Goal: Check status: Check status

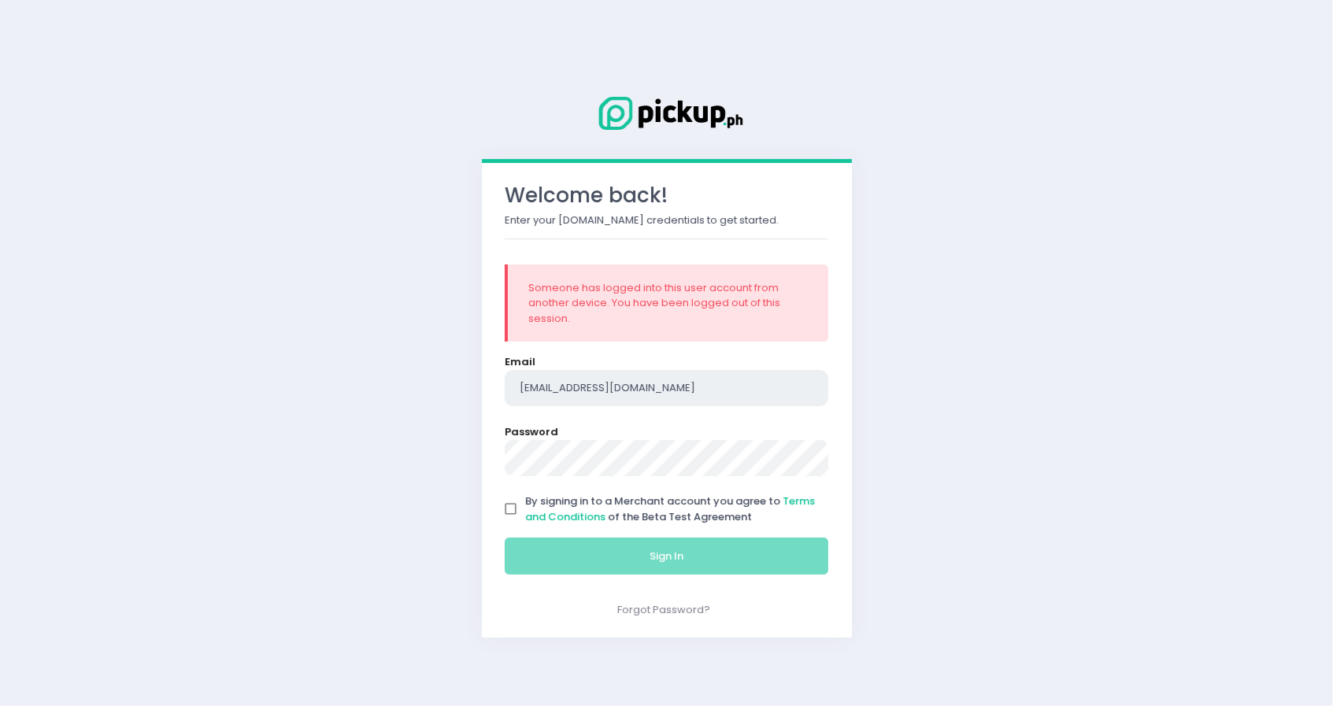
click at [685, 384] on input "[EMAIL_ADDRESS][DOMAIN_NAME]" at bounding box center [667, 388] width 324 height 36
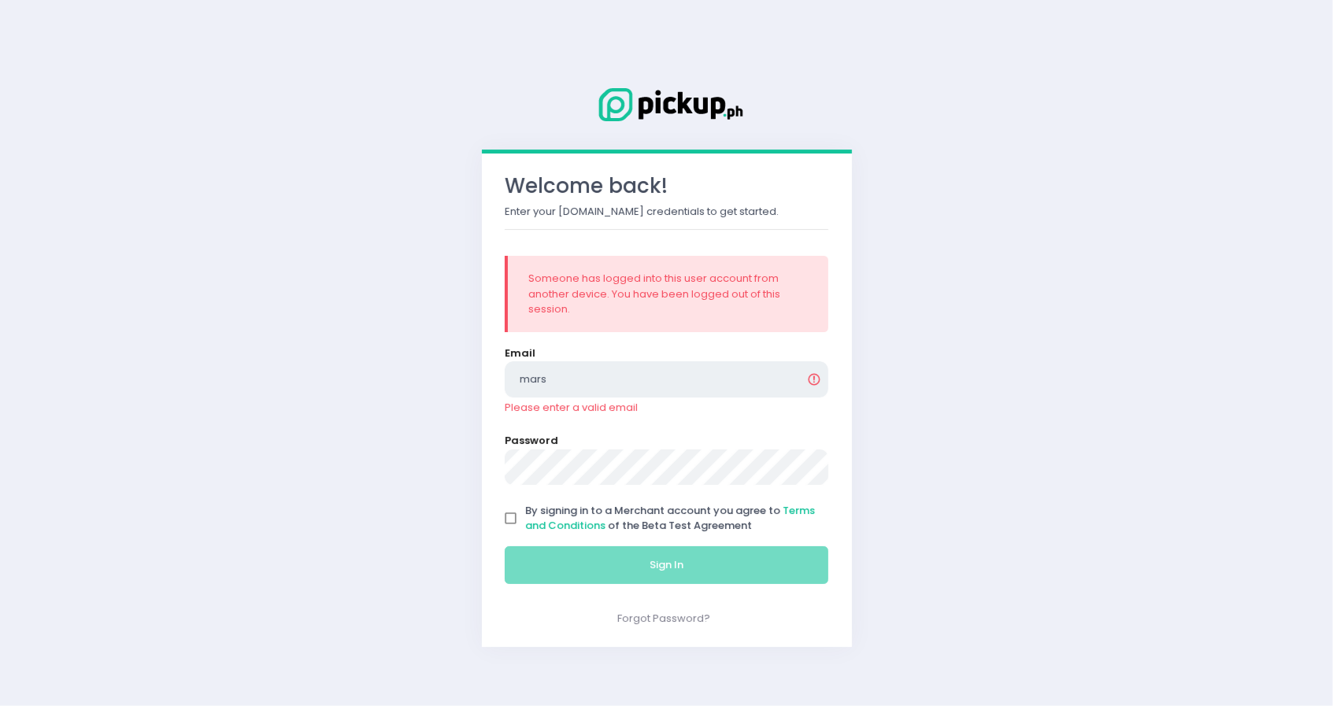
type input "[EMAIL_ADDRESS][DOMAIN_NAME]"
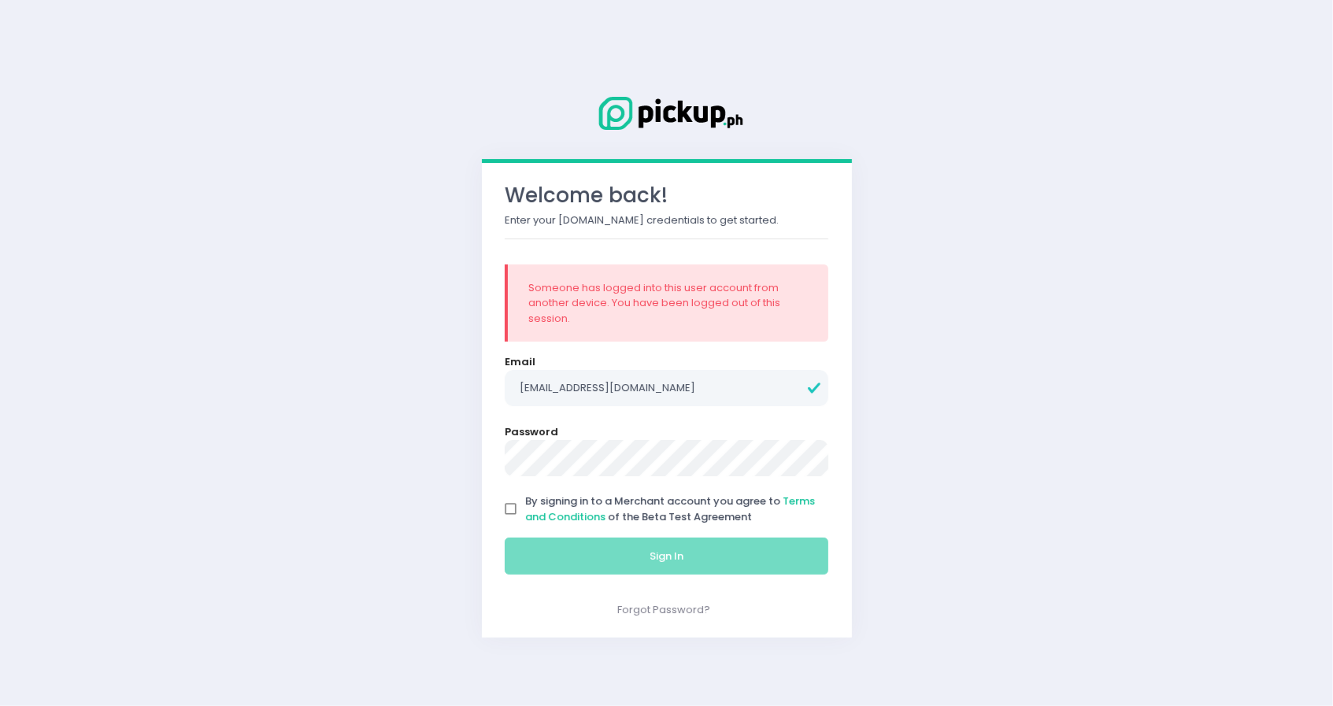
click at [682, 514] on span "By signing in to a Merchant account you agree to Terms and Conditions of the Be…" at bounding box center [670, 509] width 290 height 31
click at [526, 514] on input "By signing in to a Merchant account you agree to Terms and Conditions of the Be…" at bounding box center [511, 510] width 30 height 30
checkbox input "true"
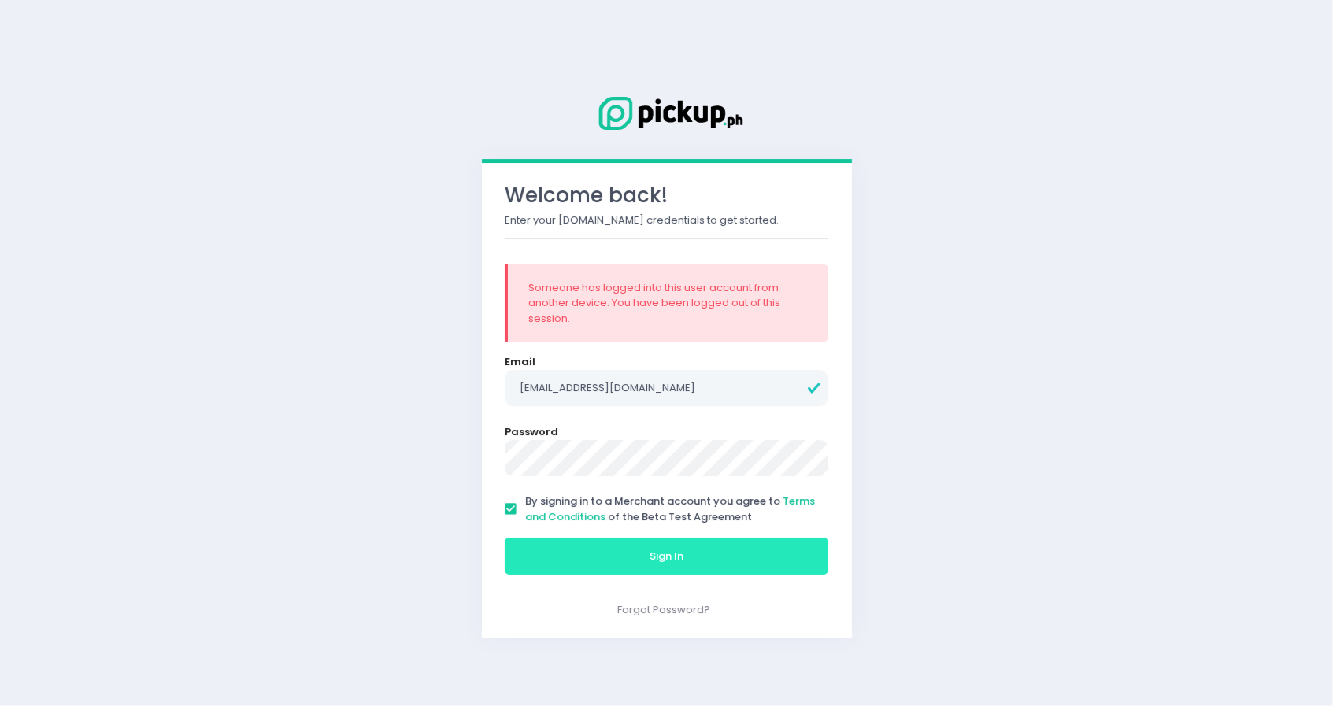
click at [692, 554] on button "Sign In" at bounding box center [667, 557] width 324 height 38
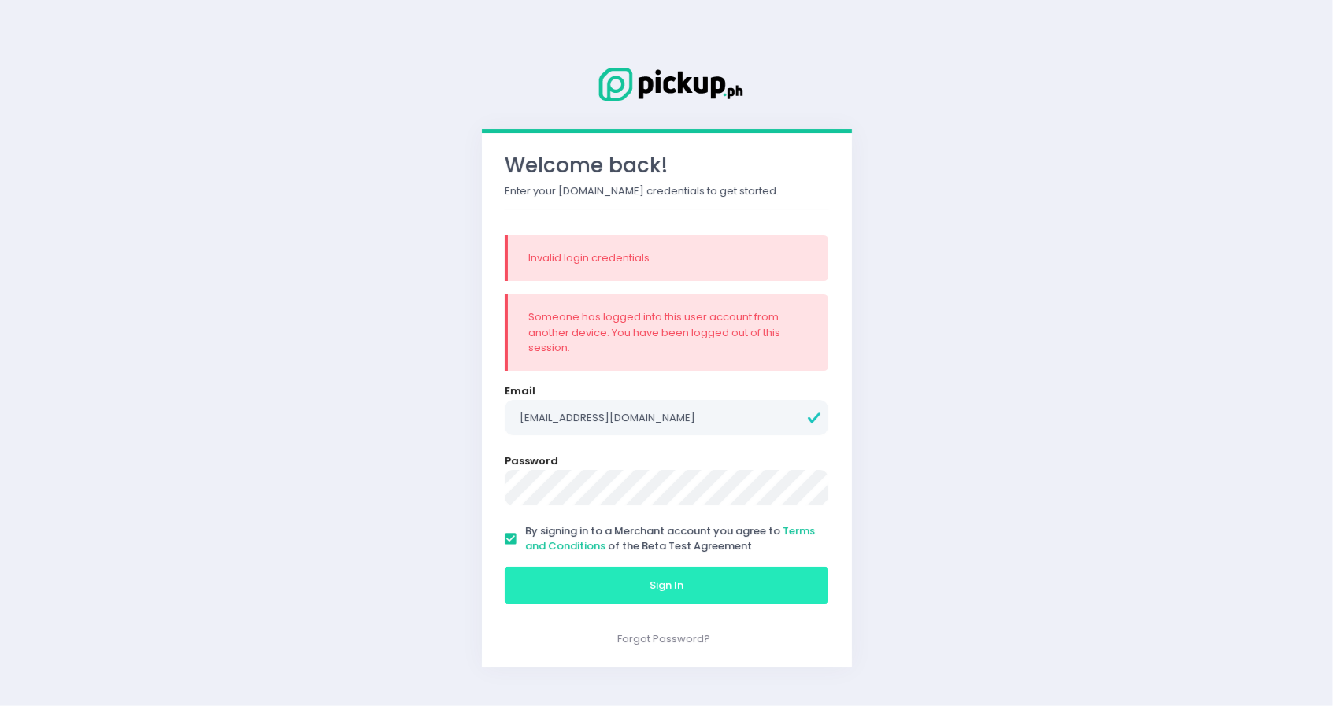
click at [725, 593] on button "Sign In" at bounding box center [667, 586] width 324 height 38
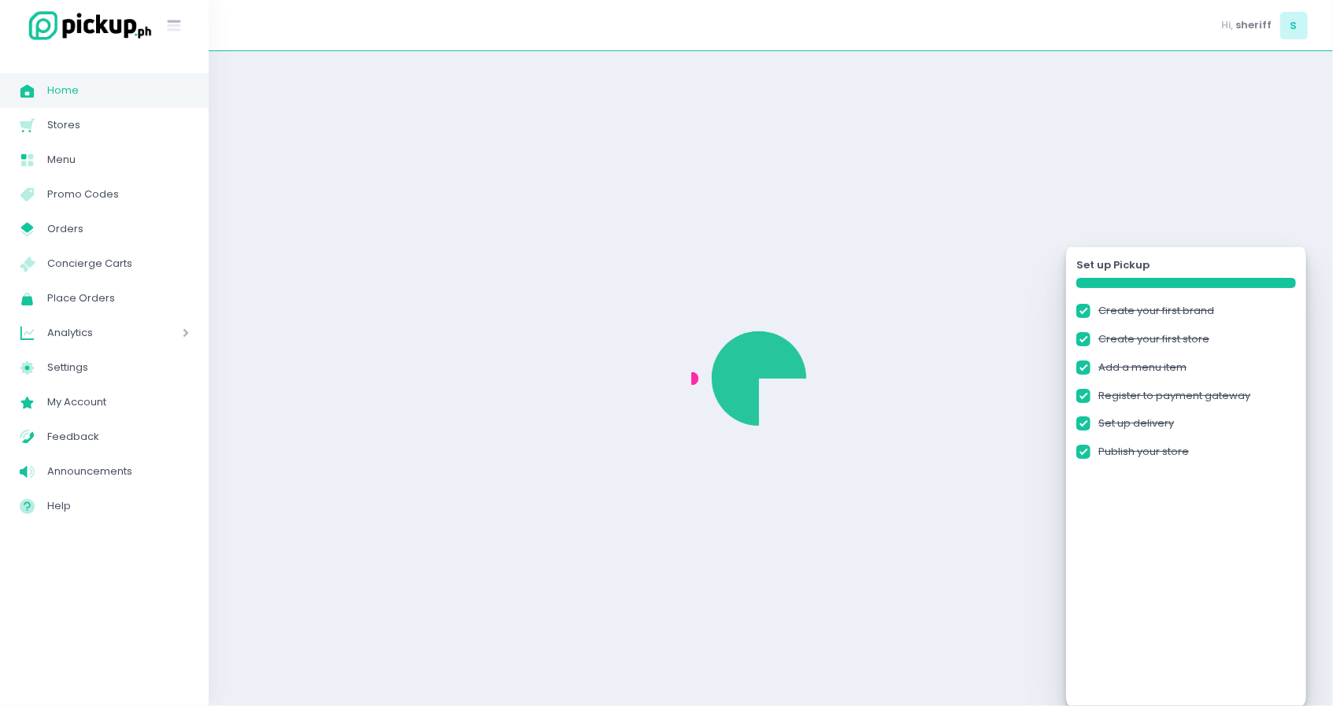
checkbox input "true"
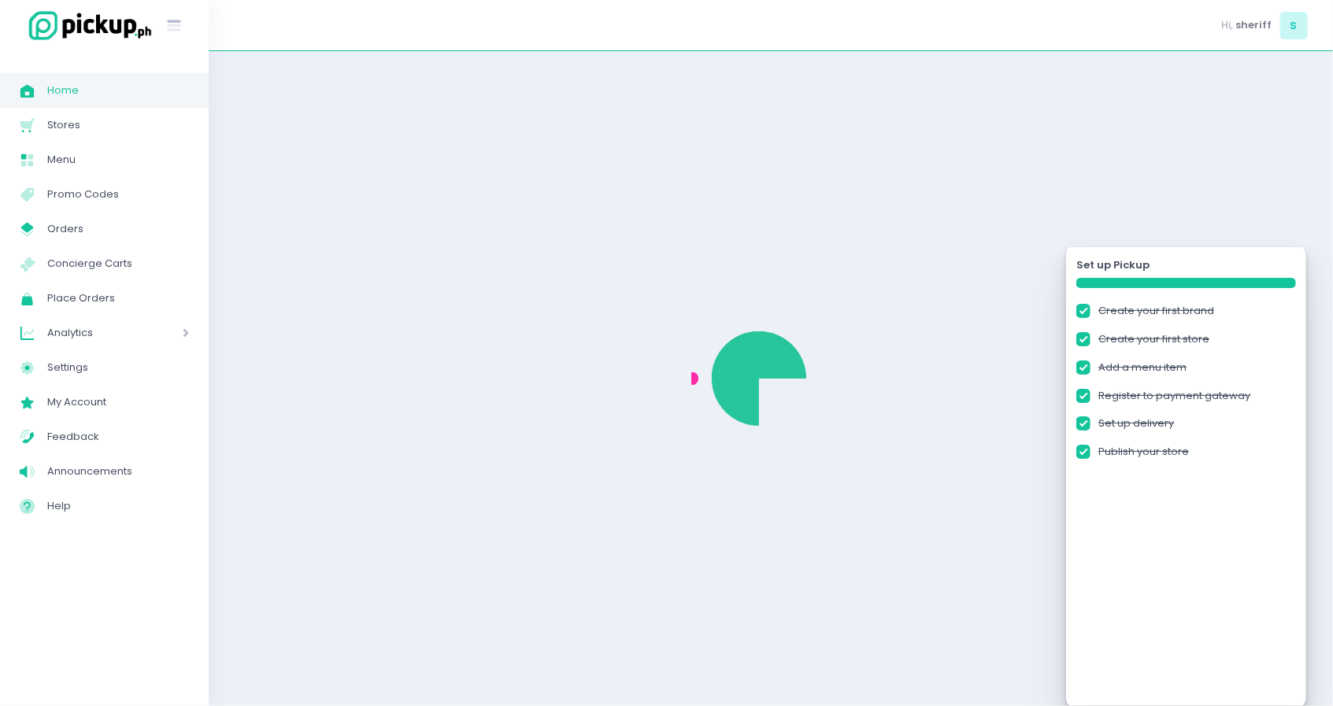
checkbox input "true"
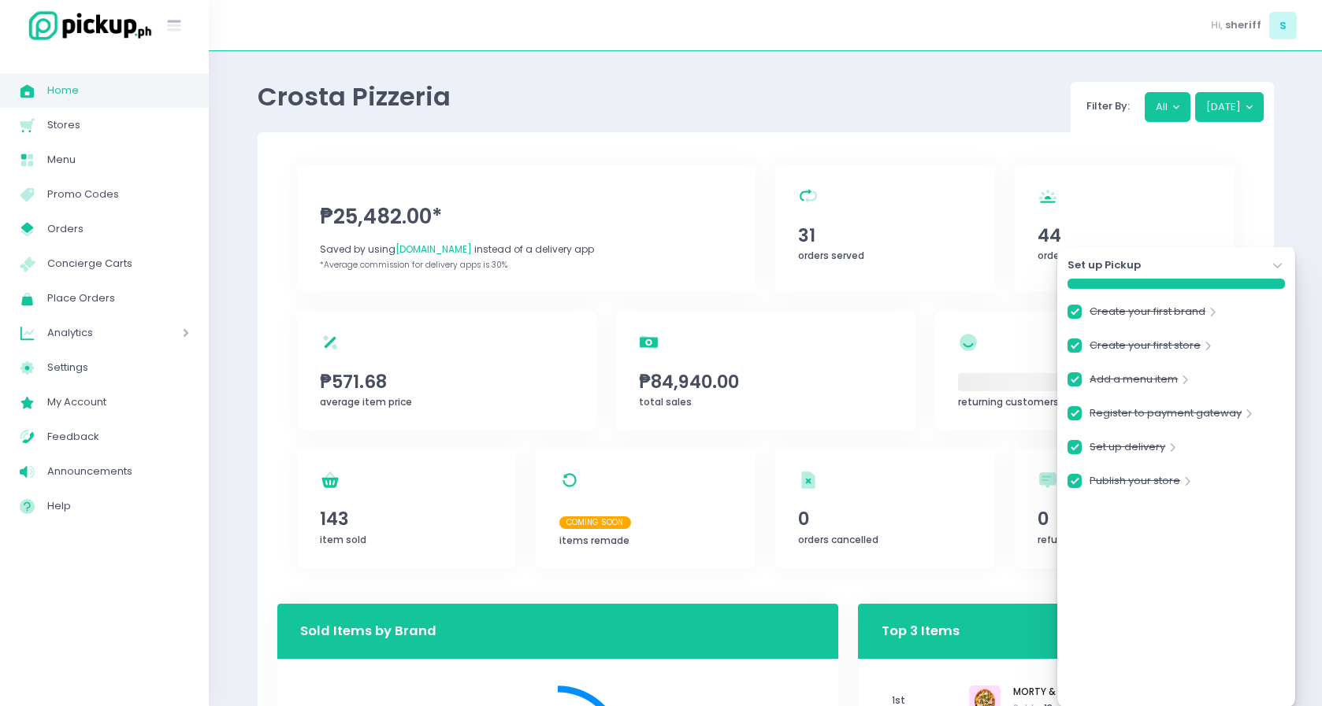
click at [105, 324] on span "Analytics" at bounding box center [92, 333] width 91 height 20
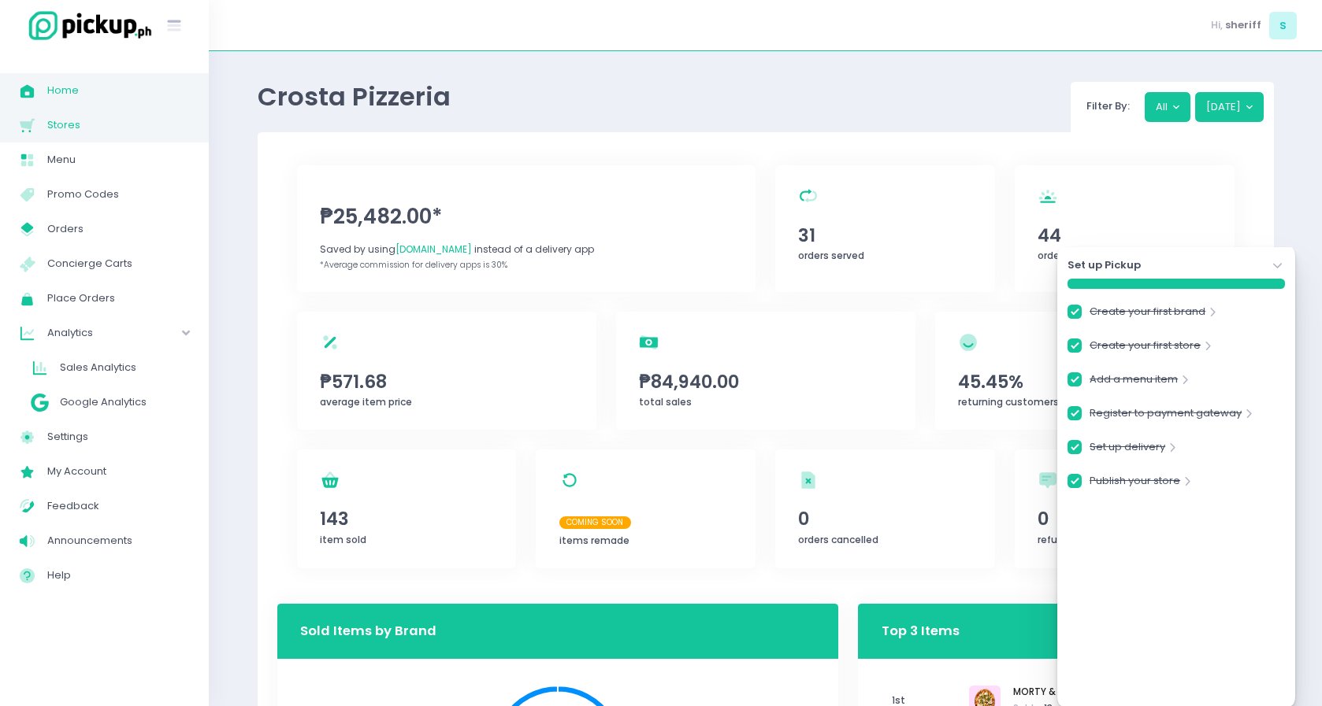
click at [88, 122] on span "Stores" at bounding box center [118, 125] width 142 height 20
checkbox input "true"
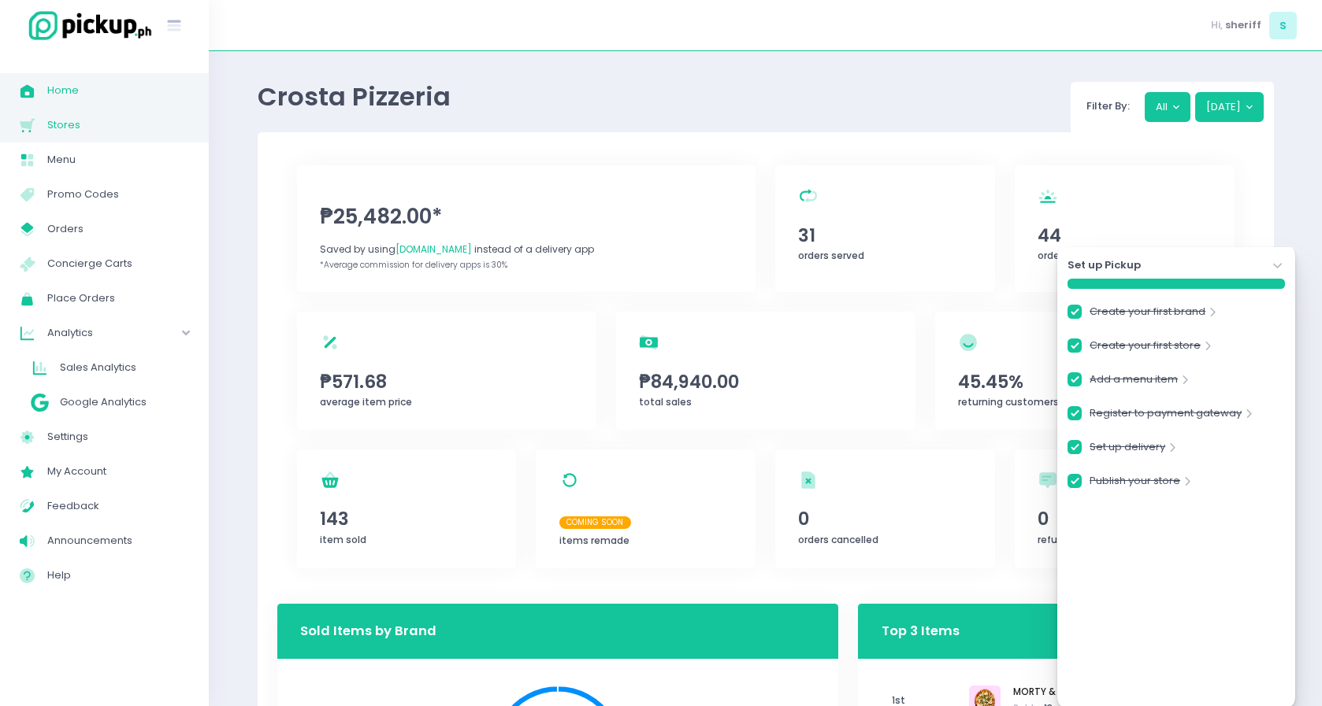
checkbox input "true"
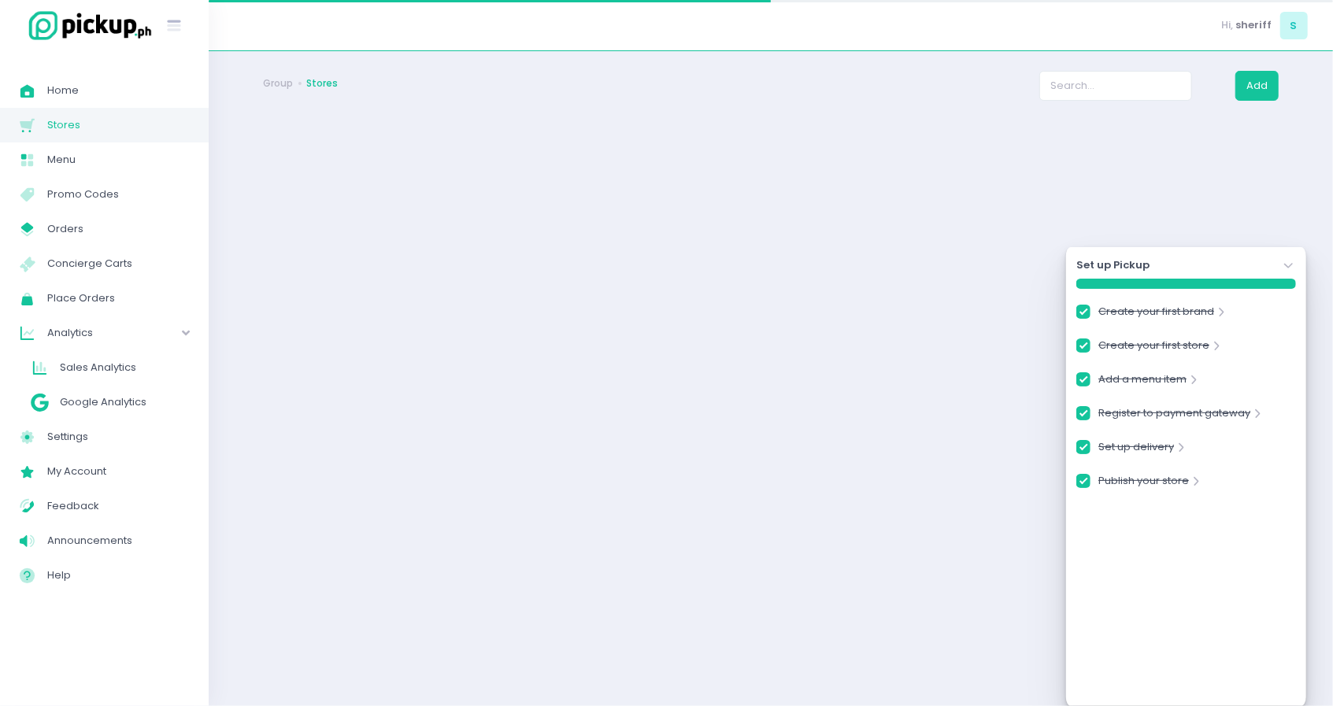
checkbox input "true"
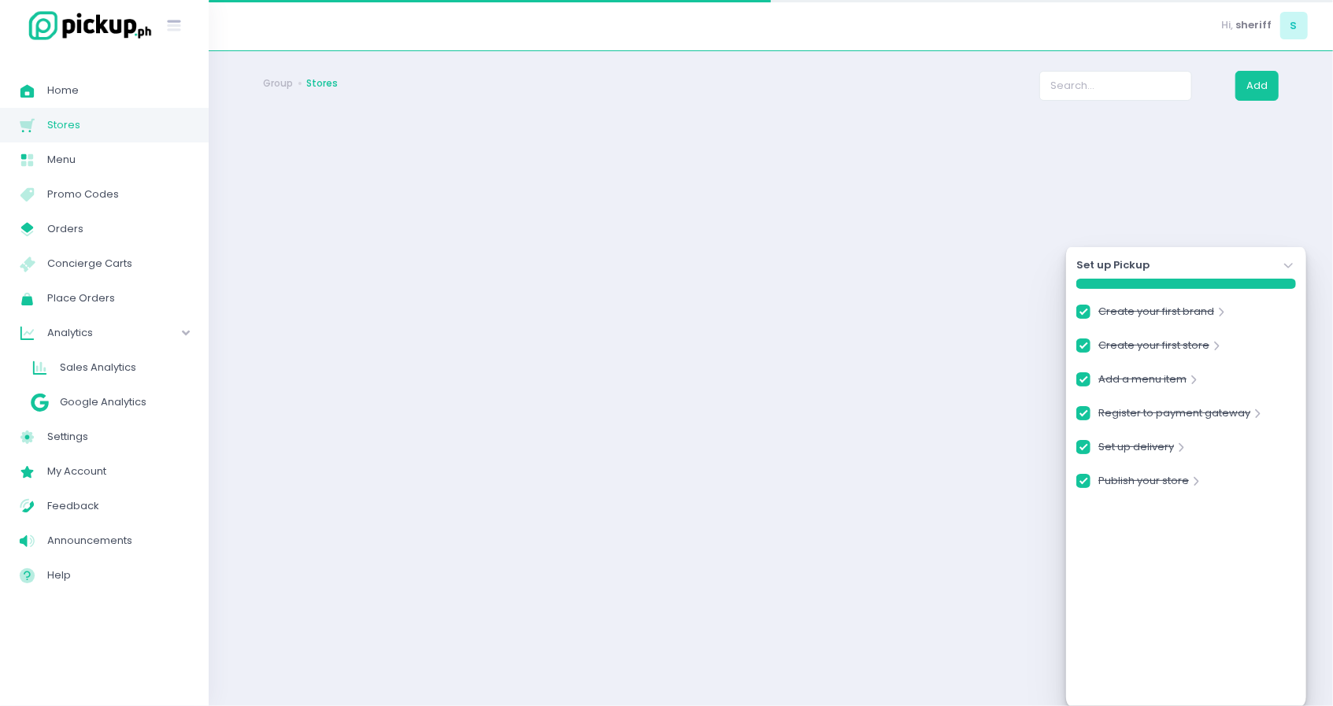
checkbox input "true"
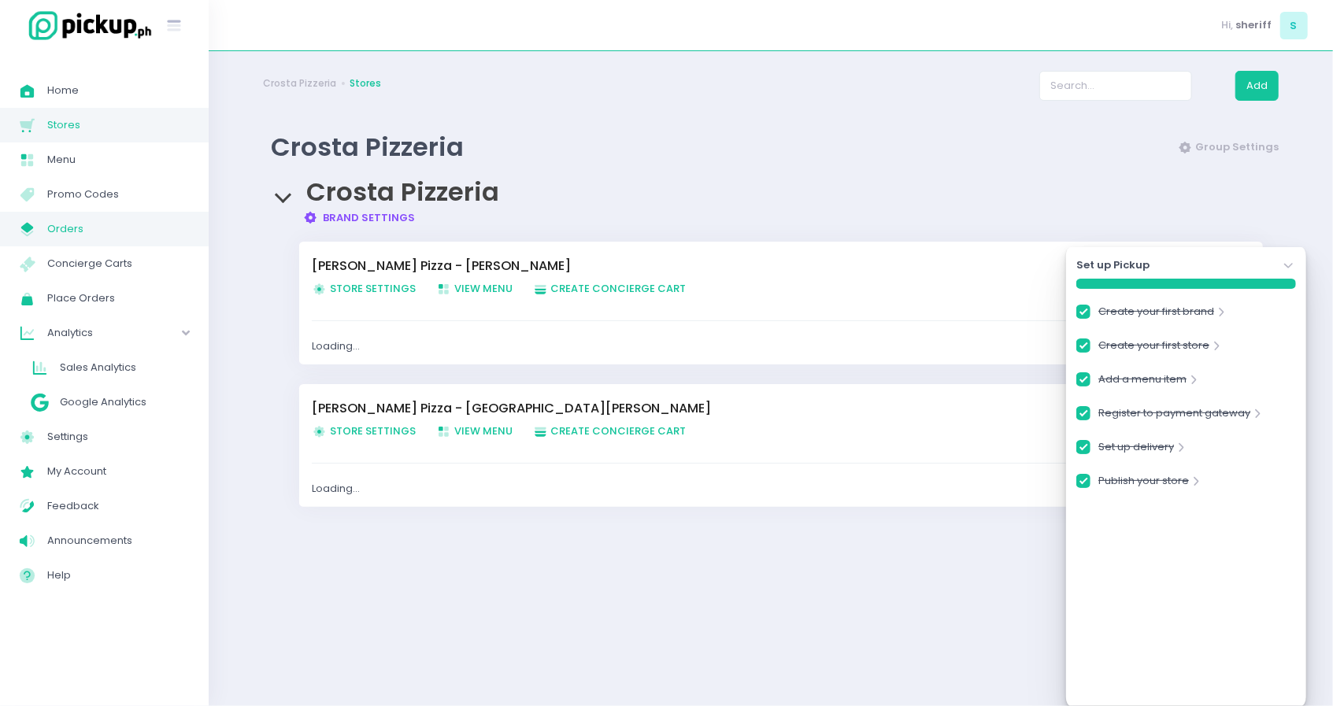
click at [85, 230] on span "Orders" at bounding box center [118, 229] width 142 height 20
checkbox input "true"
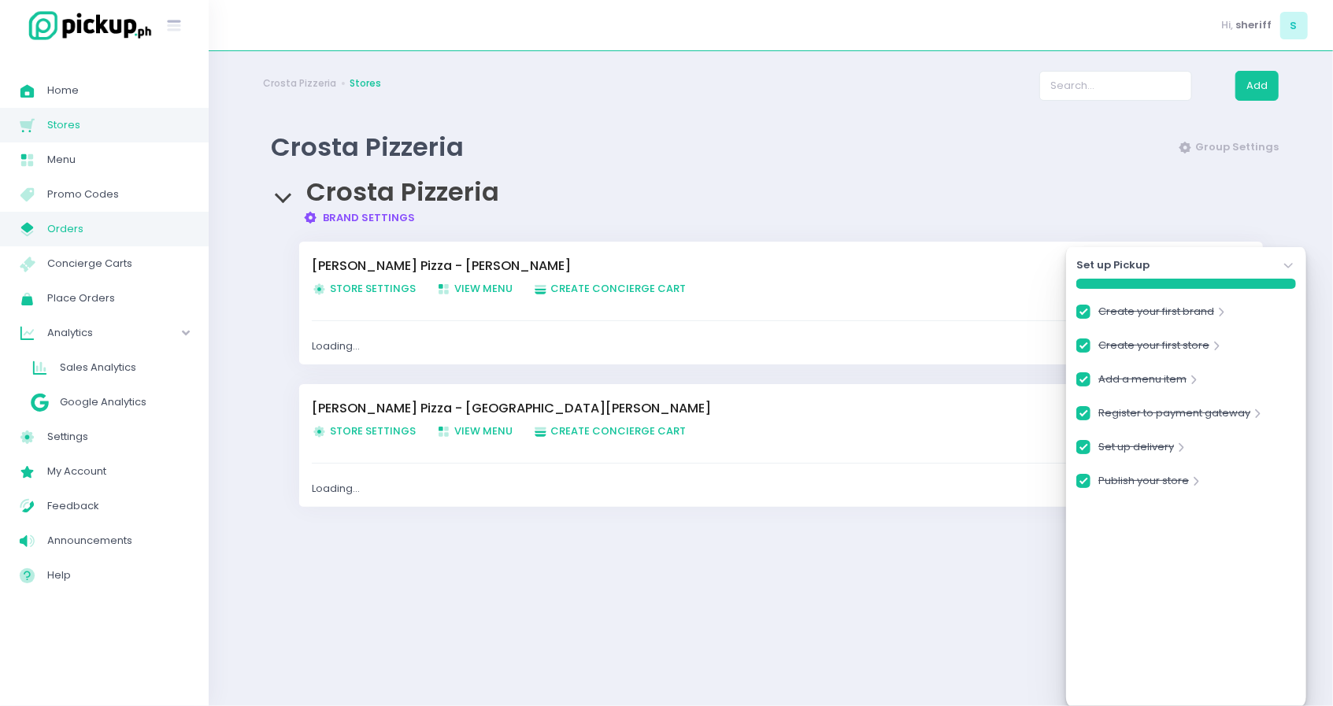
checkbox input "true"
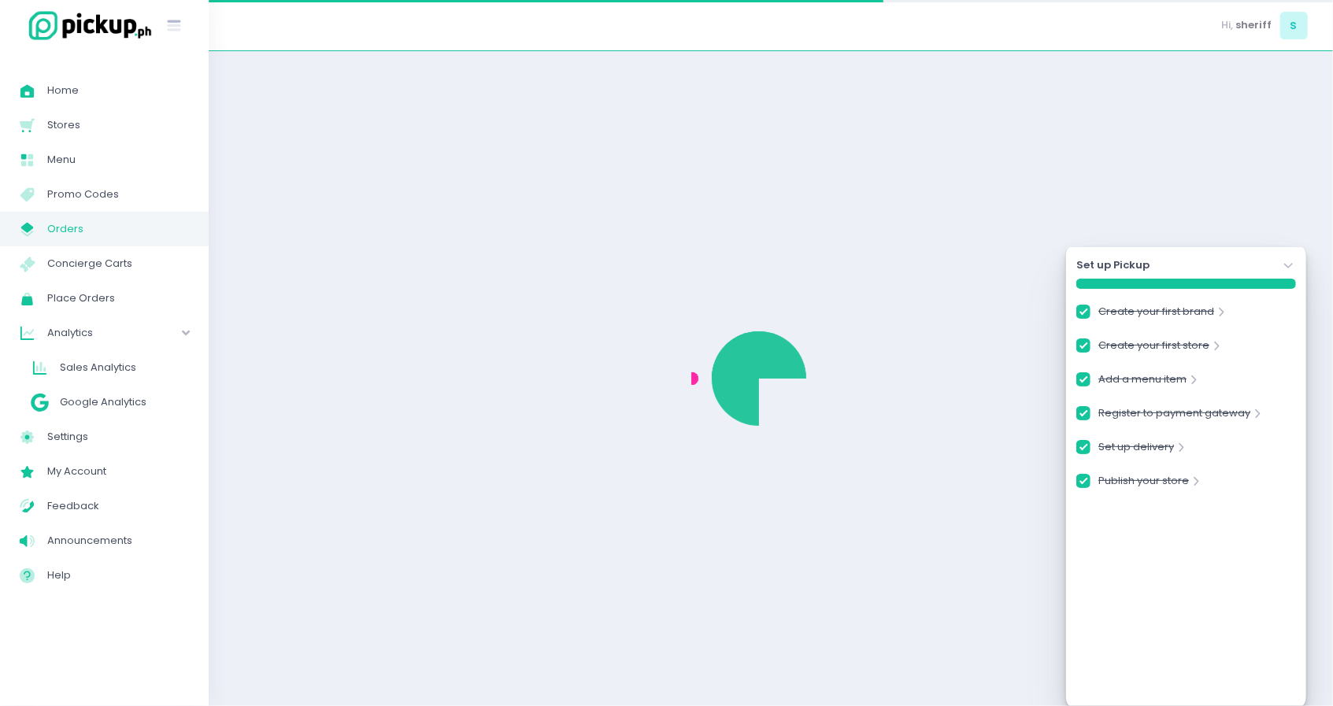
checkbox input "true"
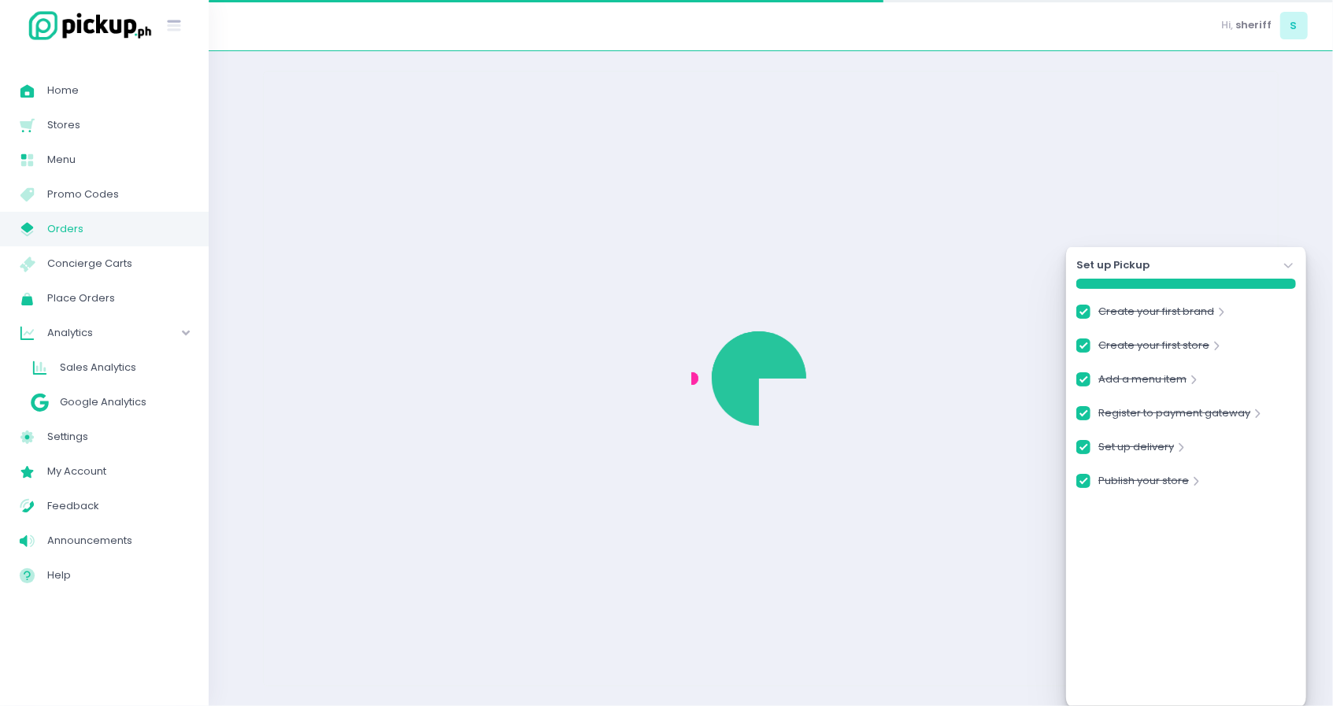
checkbox input "true"
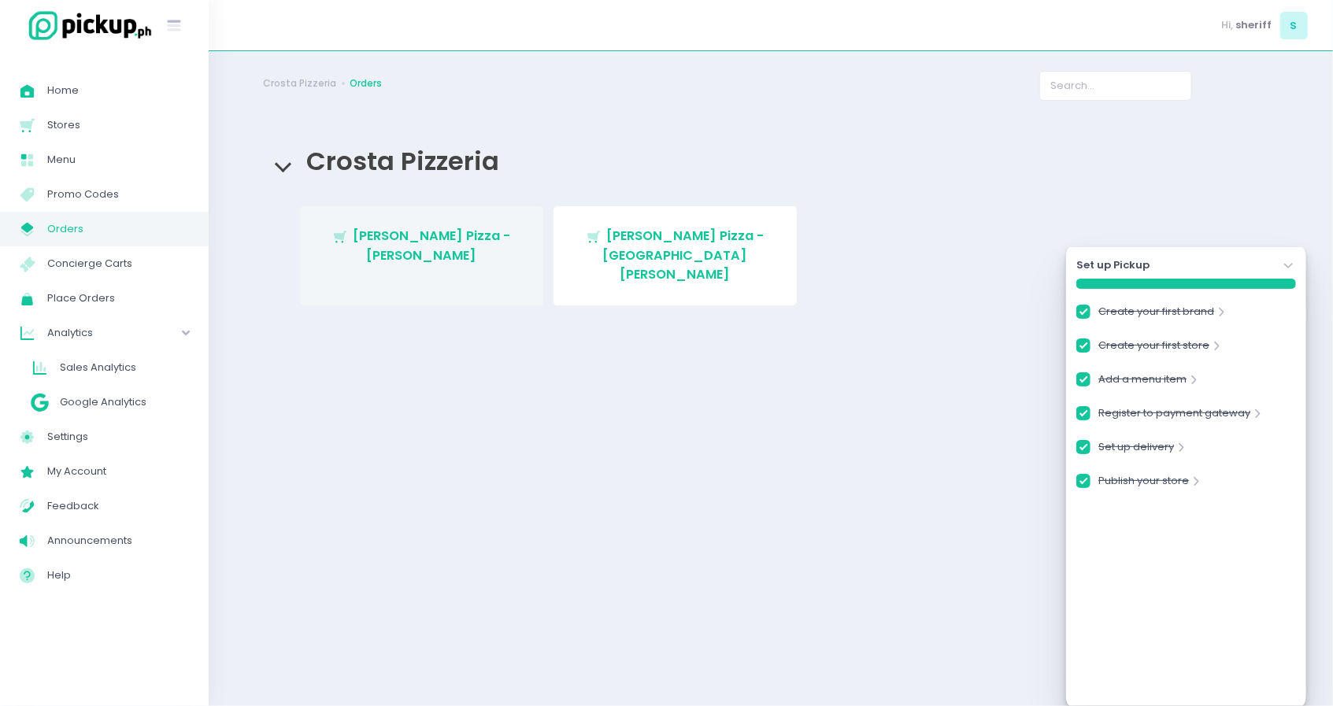
click at [460, 242] on span "[PERSON_NAME] Pizza - [PERSON_NAME]" at bounding box center [432, 245] width 158 height 37
checkbox input "true"
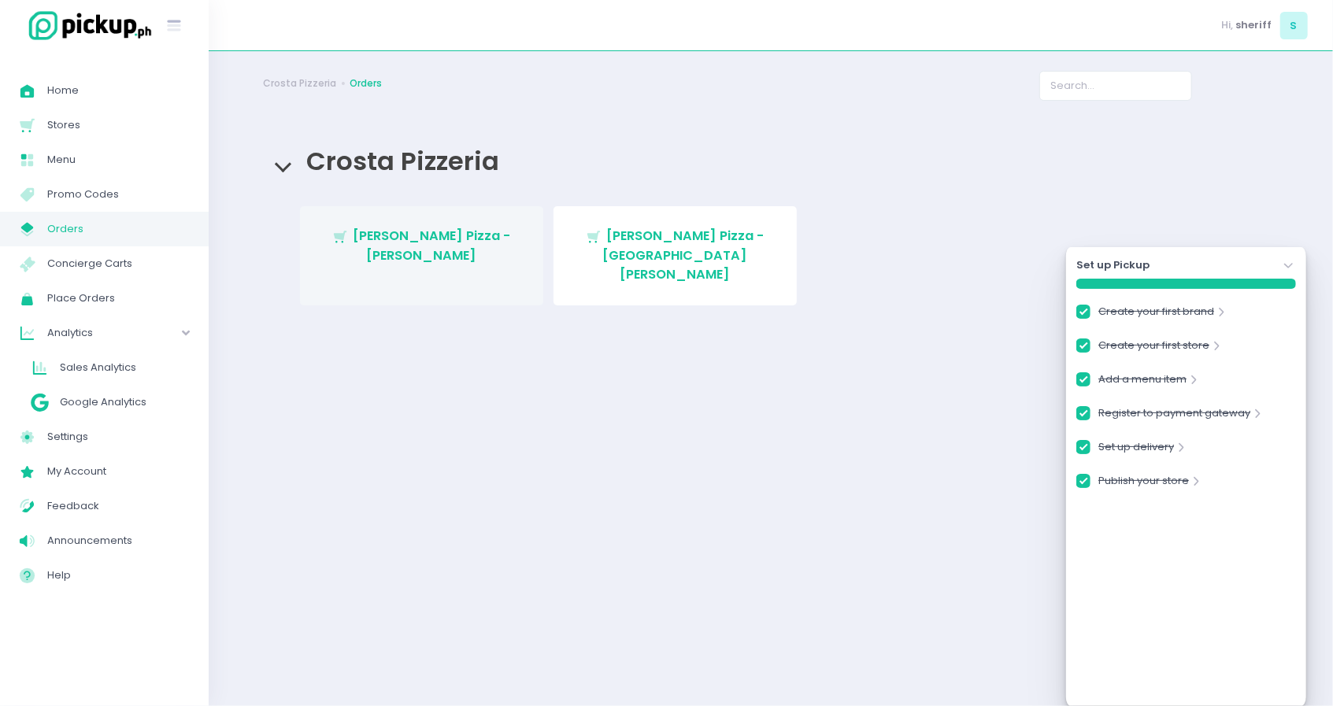
checkbox input "true"
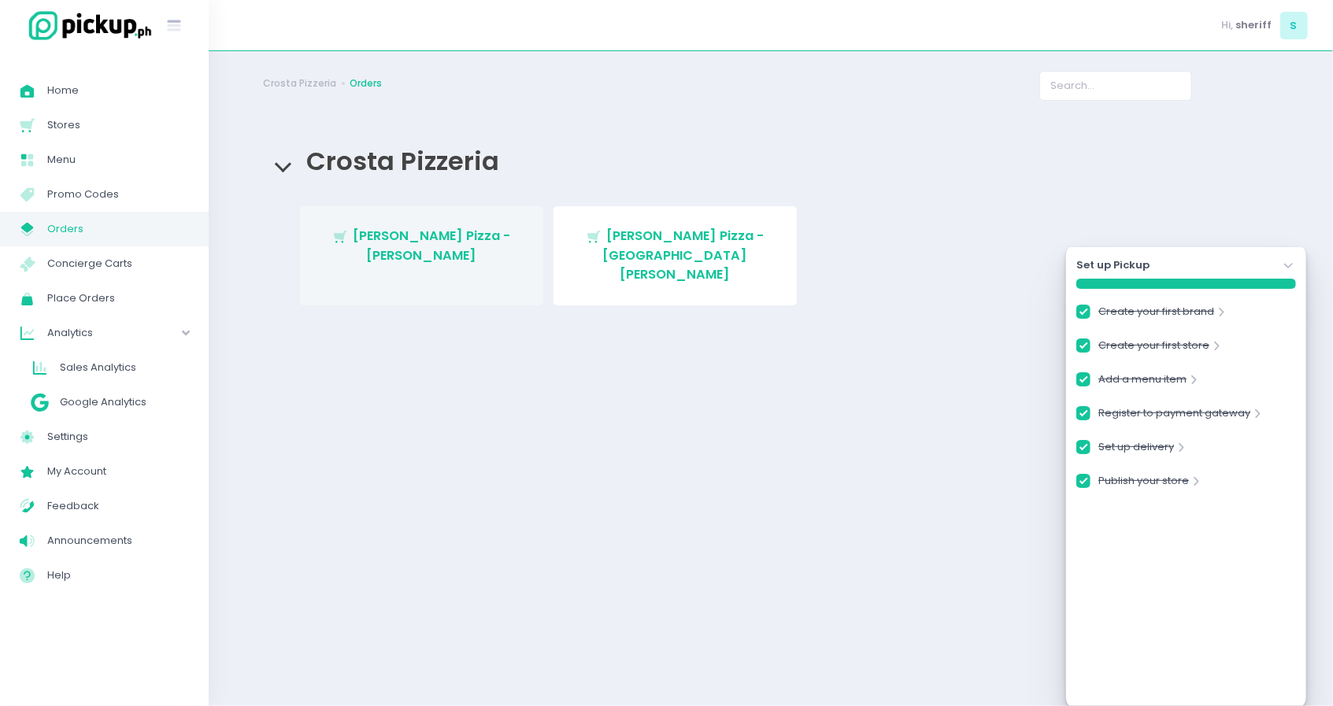
checkbox input "true"
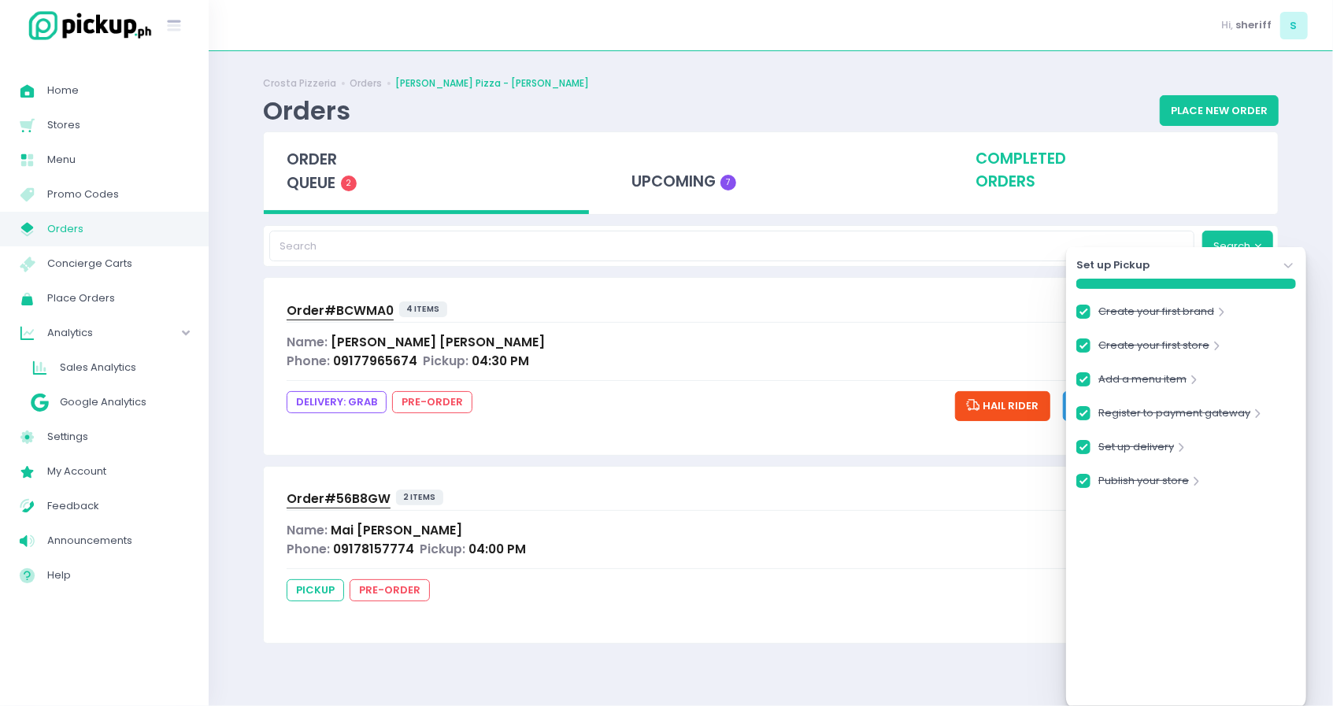
click at [1035, 184] on div "completed orders" at bounding box center [1115, 170] width 325 height 77
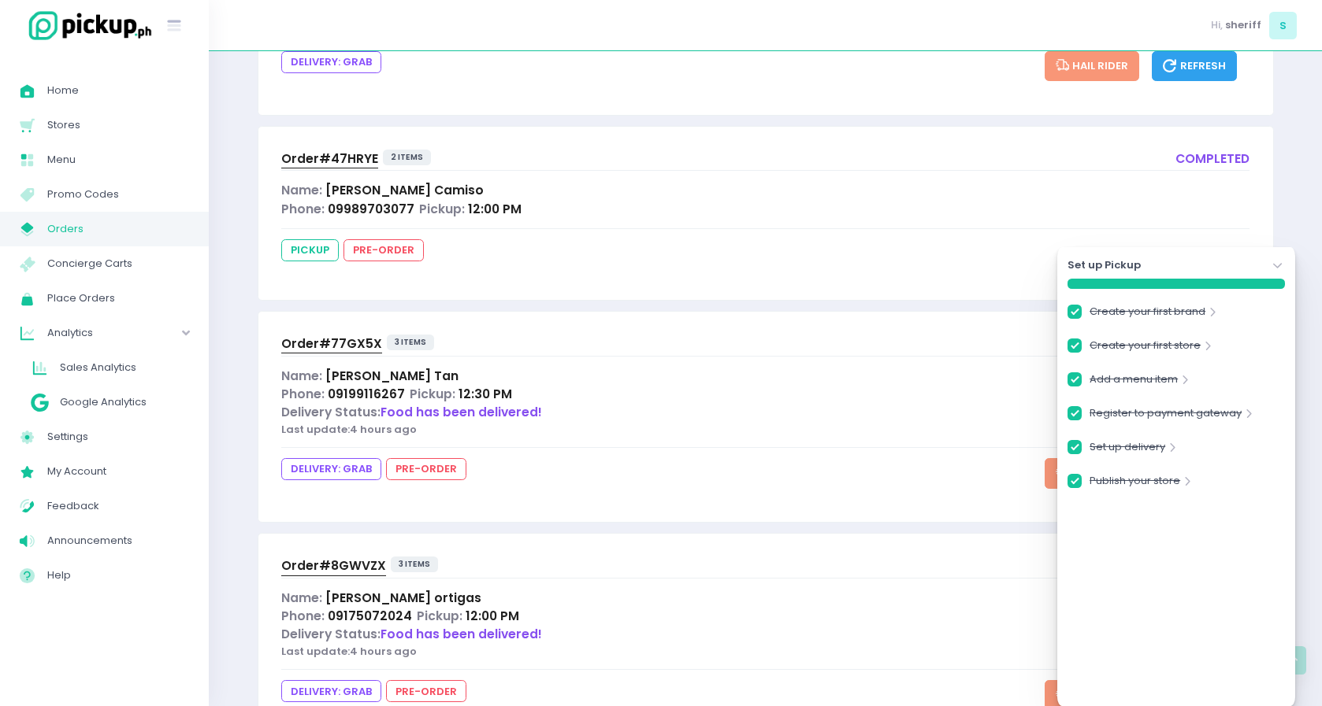
scroll to position [211, 0]
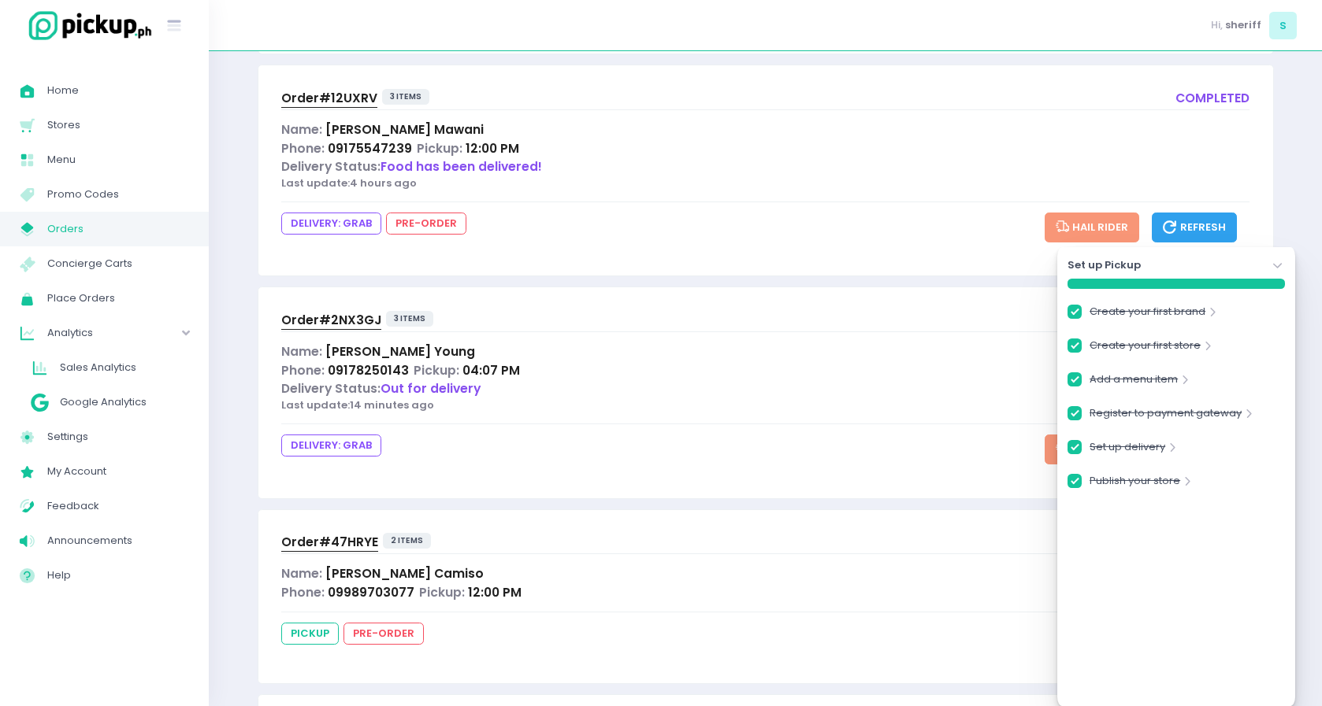
click at [341, 321] on span "Order# 2NX3GJ" at bounding box center [331, 320] width 100 height 17
checkbox input "true"
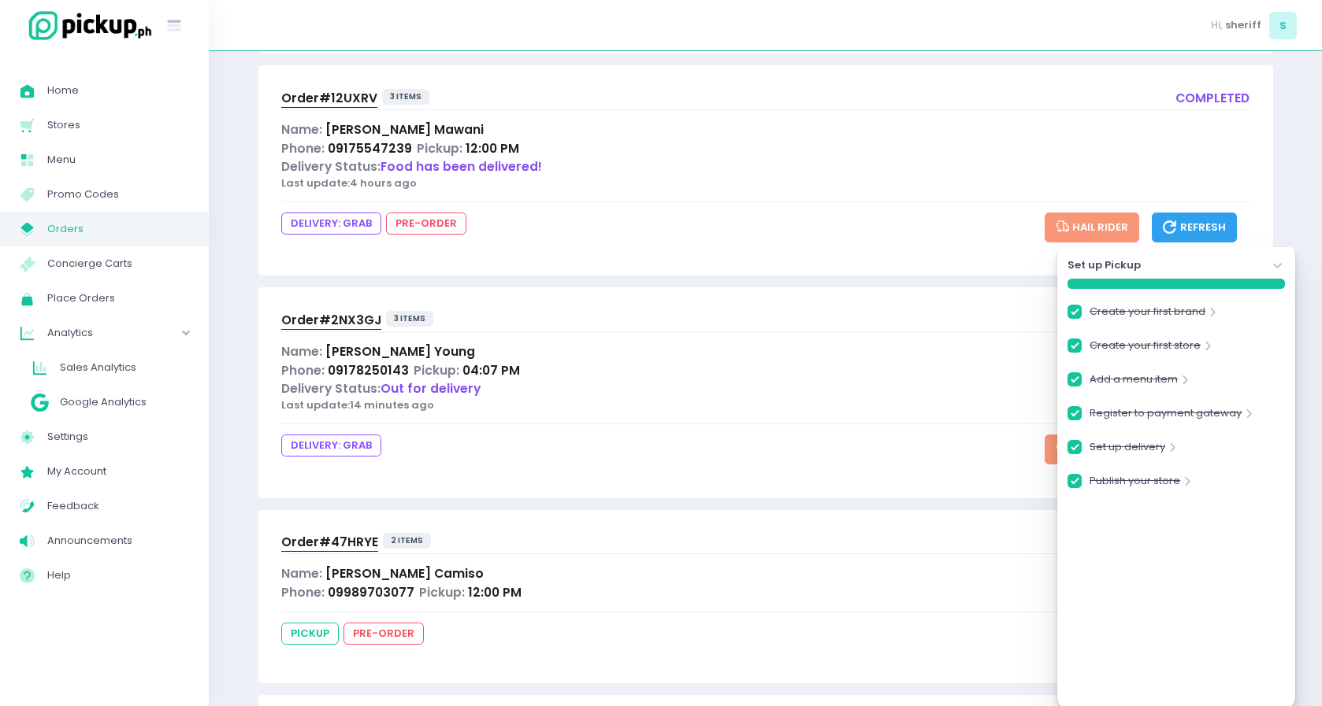
checkbox input "true"
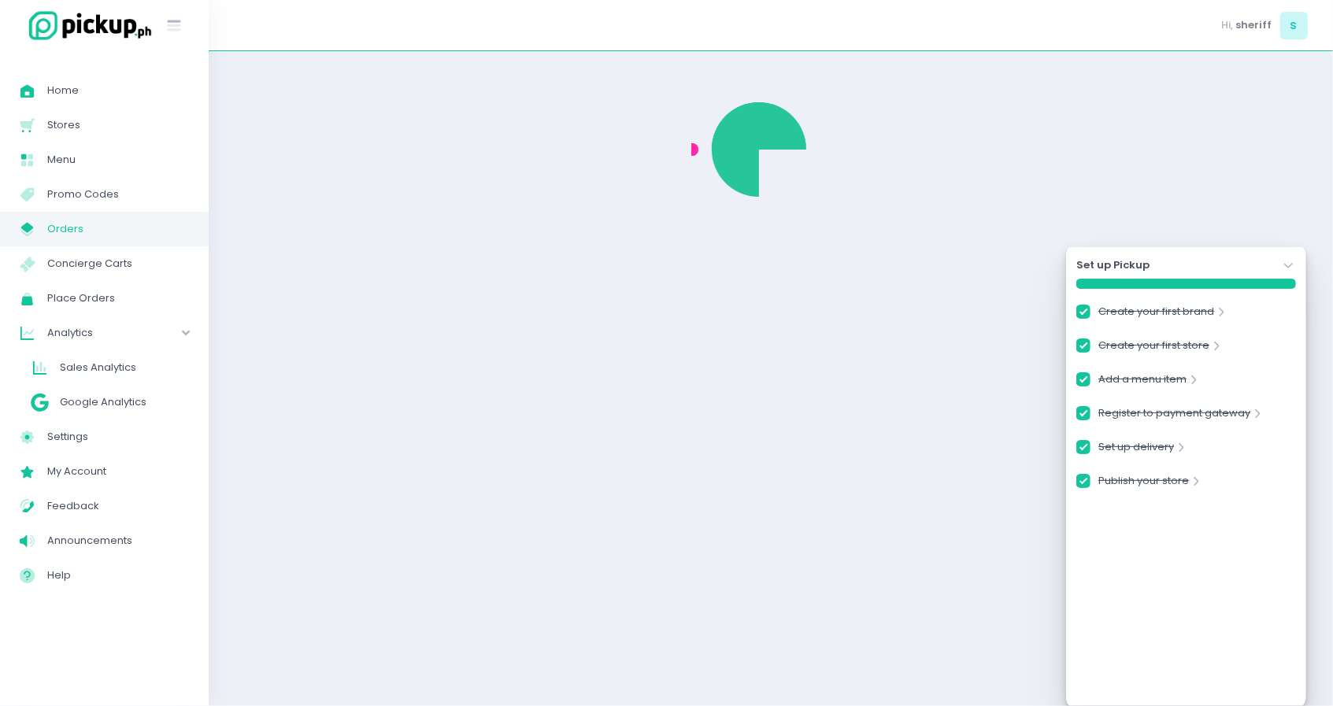
checkbox input "true"
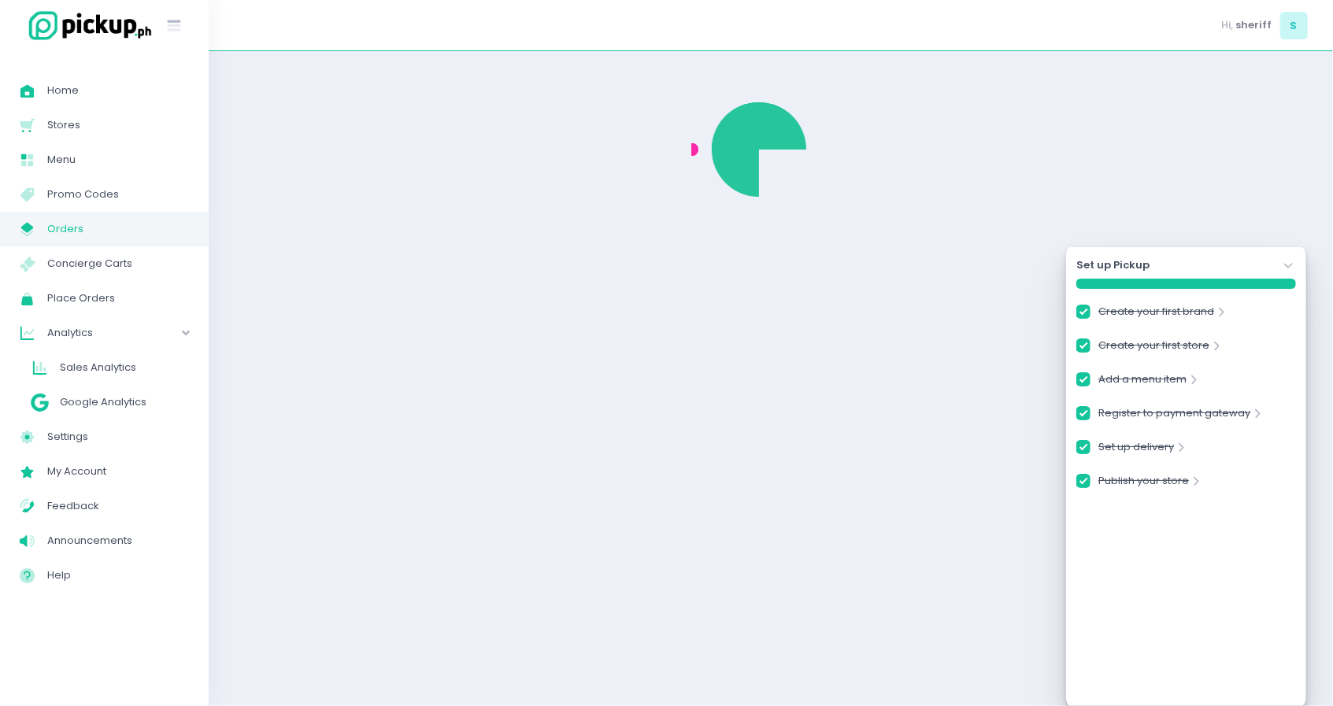
checkbox input "true"
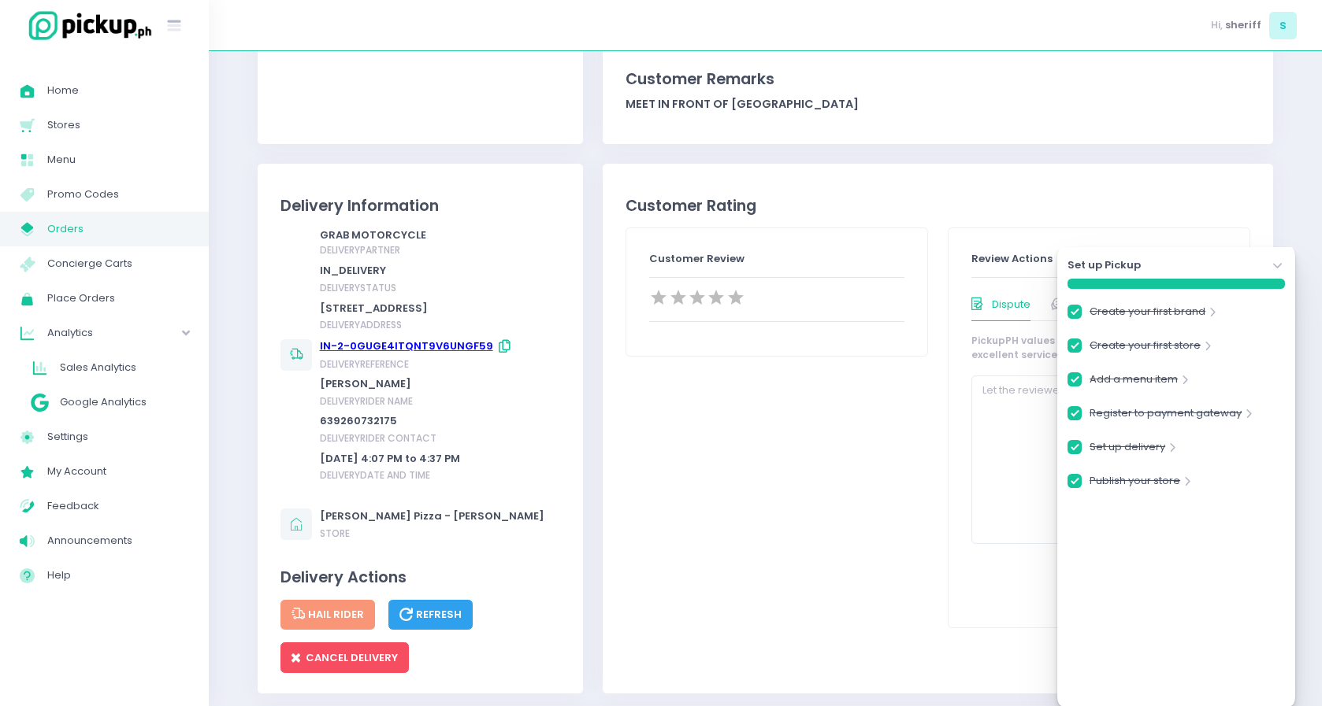
scroll to position [628, 0]
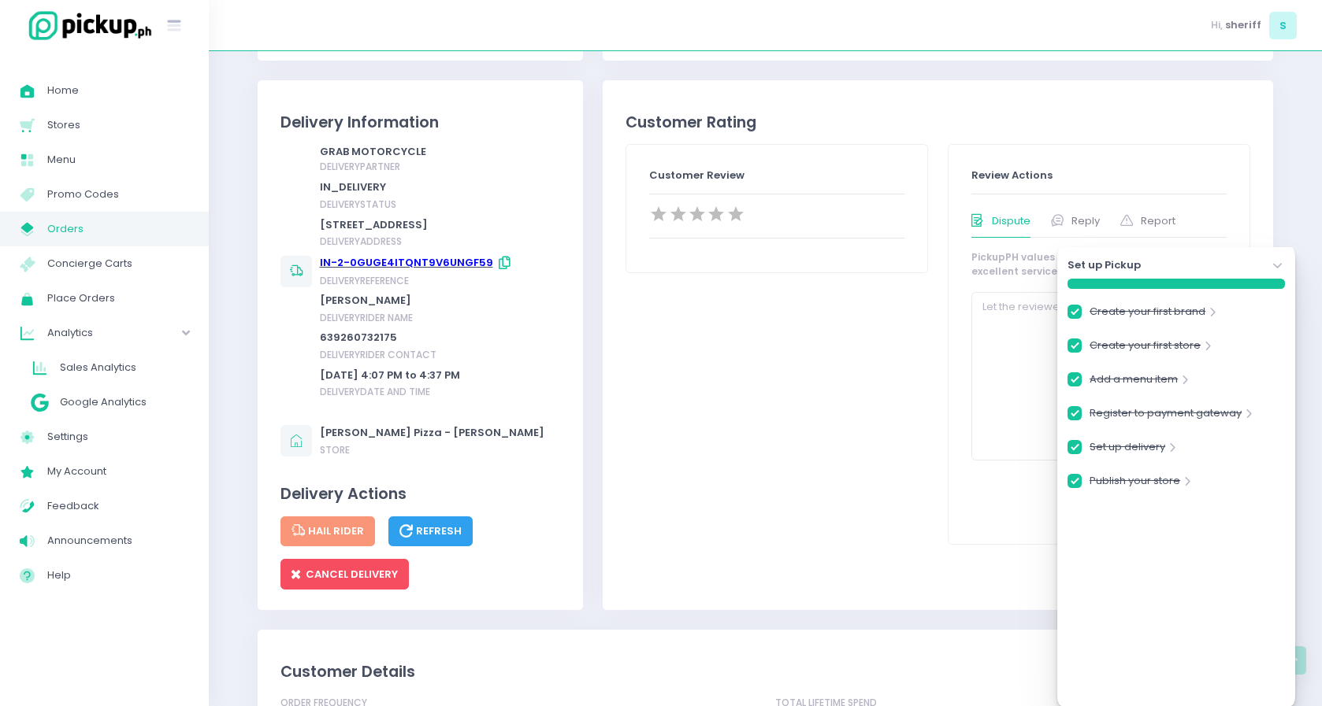
click at [499, 270] on icon "button" at bounding box center [507, 263] width 16 height 13
click at [1274, 268] on icon "Stockholm-icons / Navigation / Angle-down Created with Sketch." at bounding box center [1278, 266] width 16 height 16
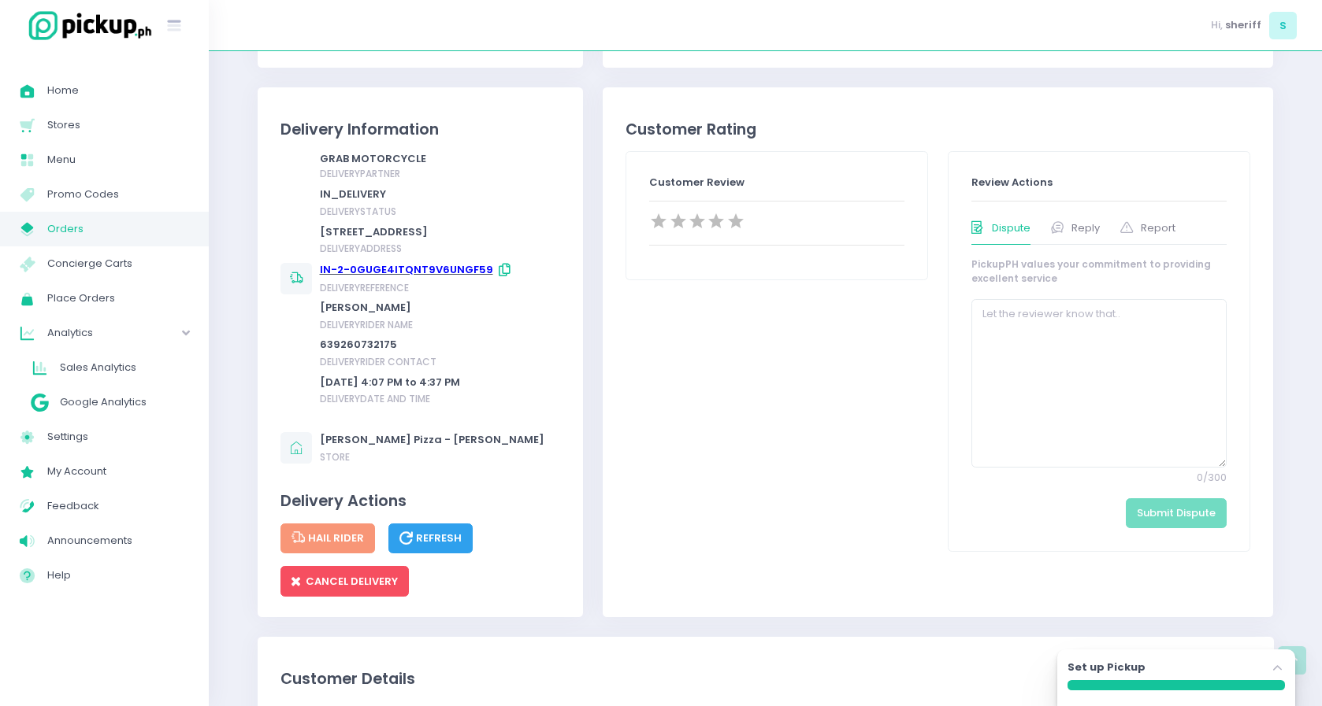
scroll to position [626, 0]
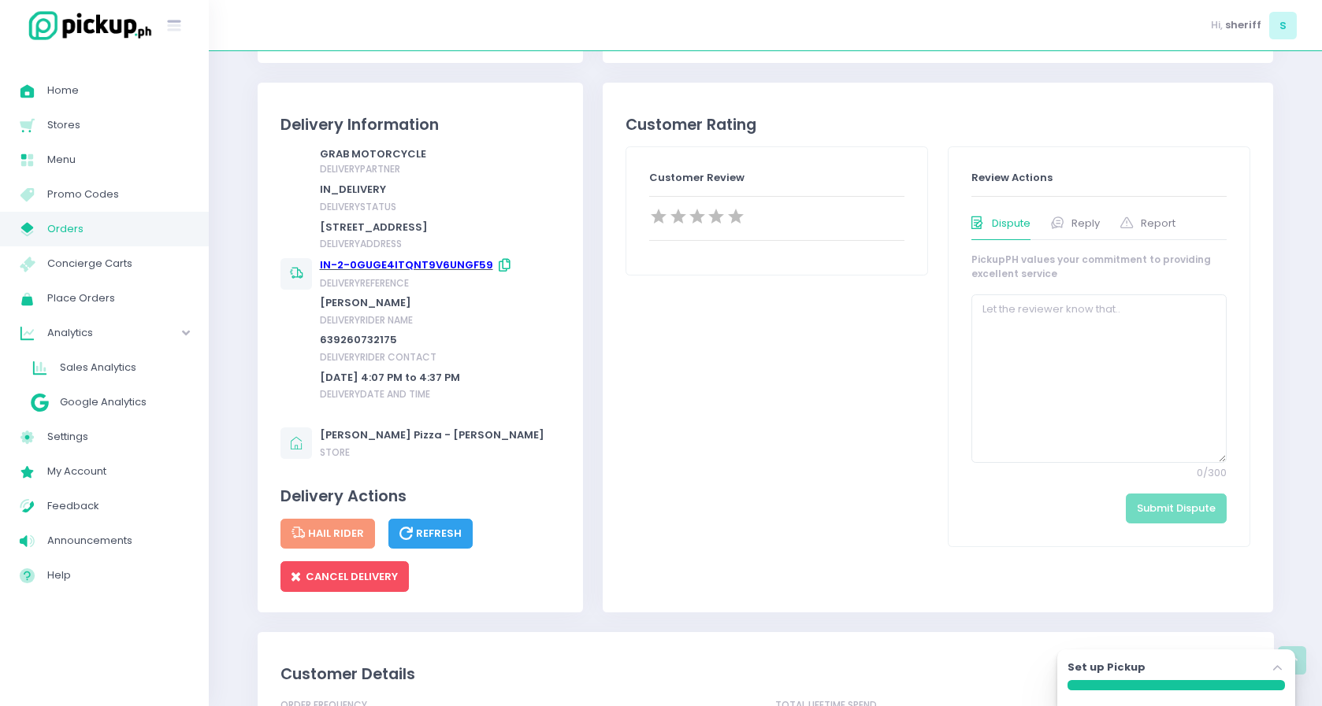
click at [383, 273] on link "IN-2-0GUGE4ITQNT9V6UNGF59" at bounding box center [406, 265] width 173 height 15
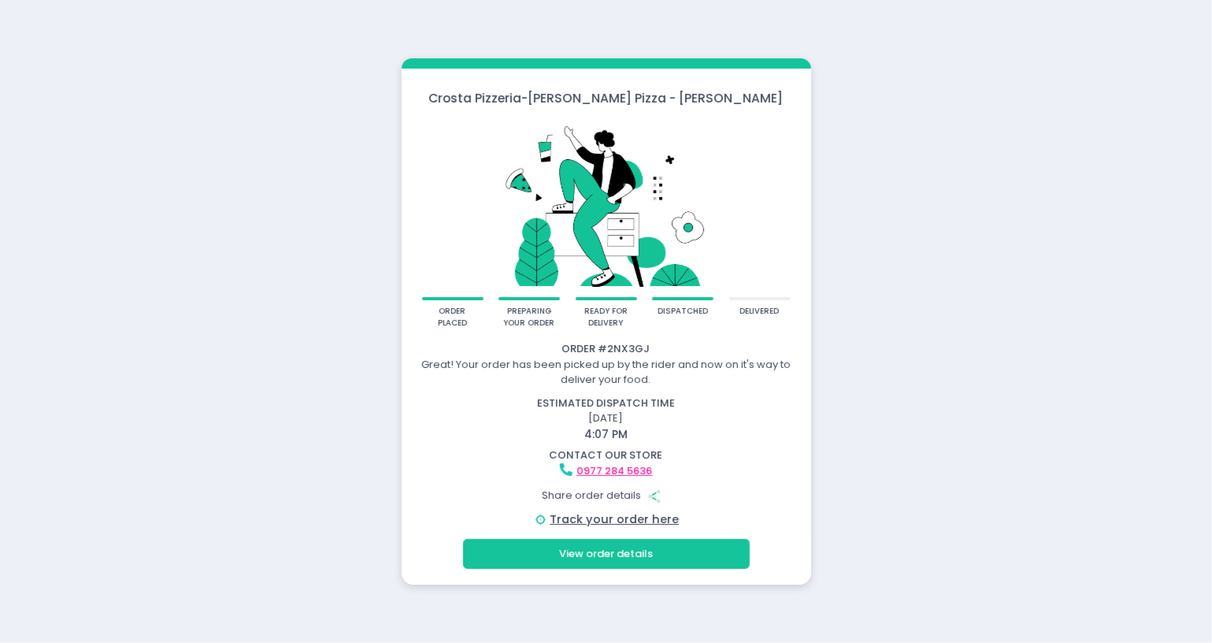
click at [298, 461] on div "[PERSON_NAME] Pizzeria - [PERSON_NAME] Pizza - [PERSON_NAME] order placed prepa…" at bounding box center [606, 321] width 1212 height 643
click at [658, 506] on button "Share Created with Sketch." at bounding box center [655, 495] width 30 height 30
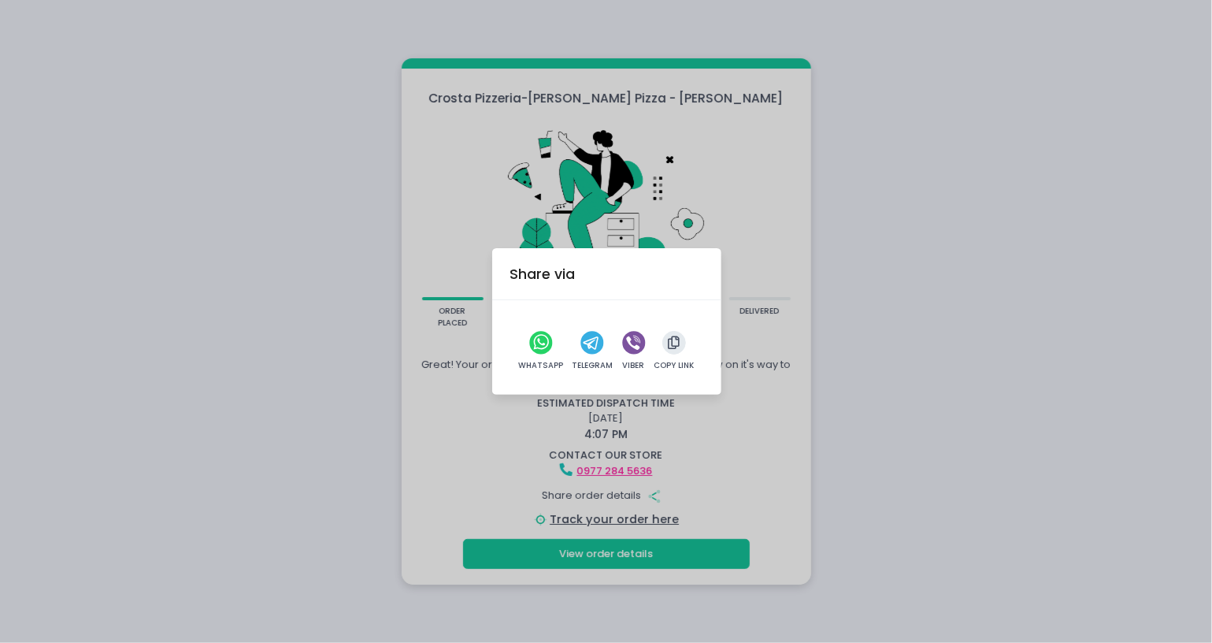
click at [751, 521] on div "Share via WhatsApp Telegram Viber Copy Link" at bounding box center [606, 321] width 1212 height 643
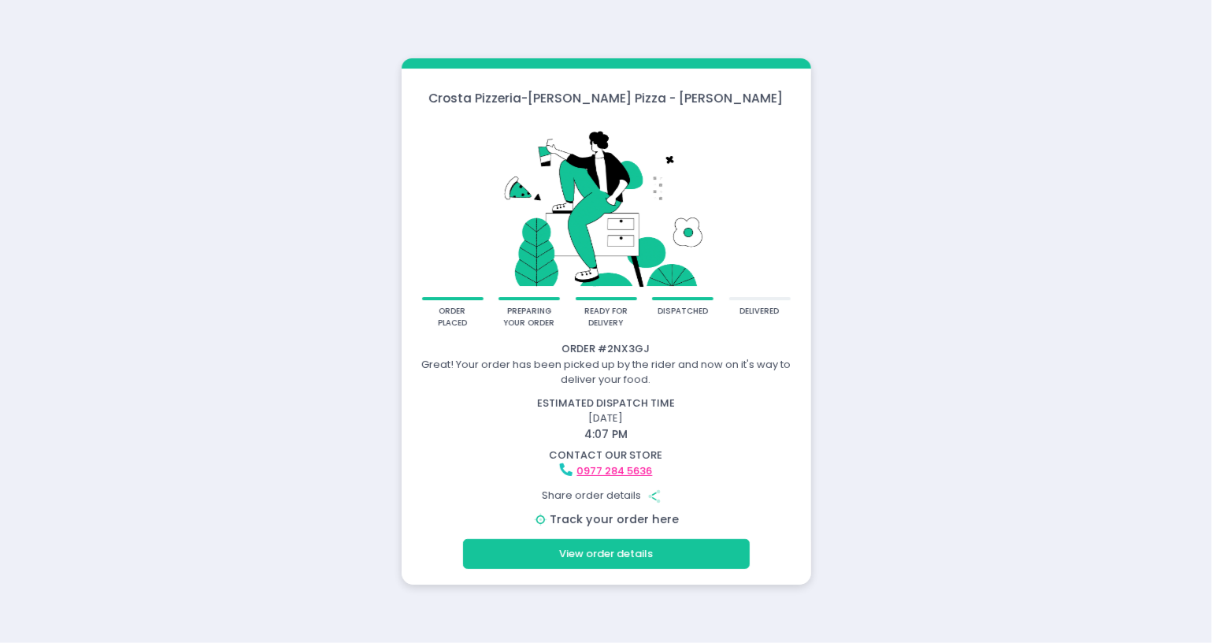
click at [631, 517] on link "Track your order here" at bounding box center [614, 519] width 129 height 16
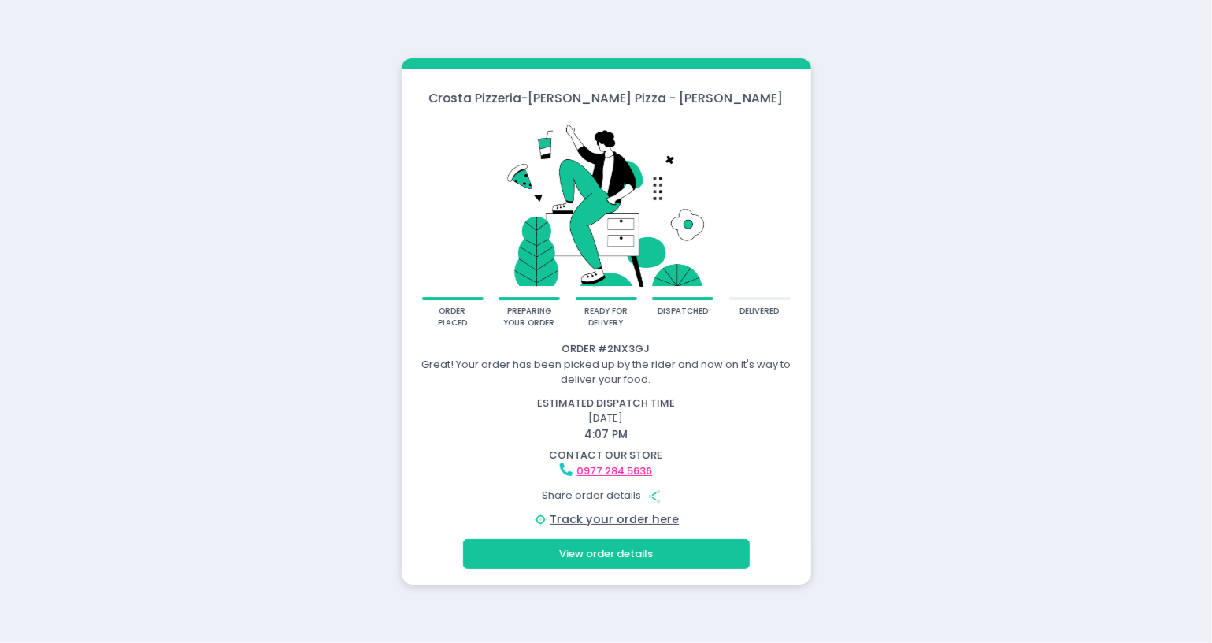
click at [279, 202] on div "[PERSON_NAME] Pizzeria - [PERSON_NAME] Pizza - [PERSON_NAME] order placed prepa…" at bounding box center [606, 321] width 1212 height 643
